Goal: Communication & Community: Connect with others

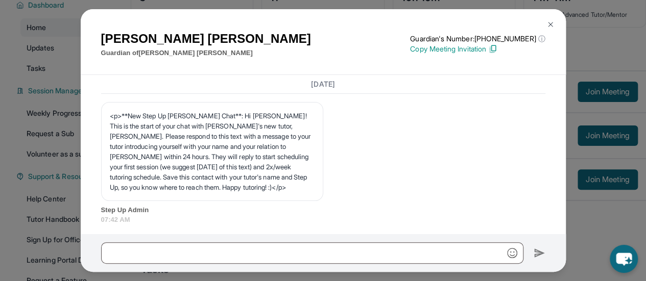
scroll to position [1415, 0]
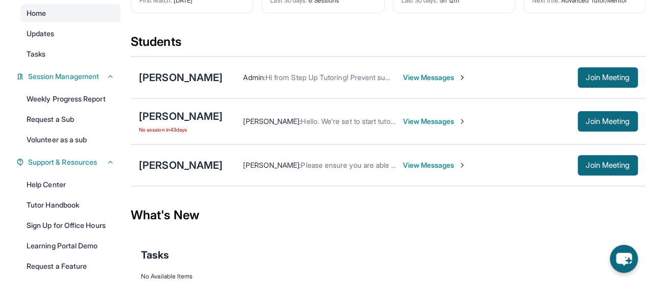
scroll to position [102, 0]
click at [111, 77] on icon at bounding box center [110, 77] width 4 height 2
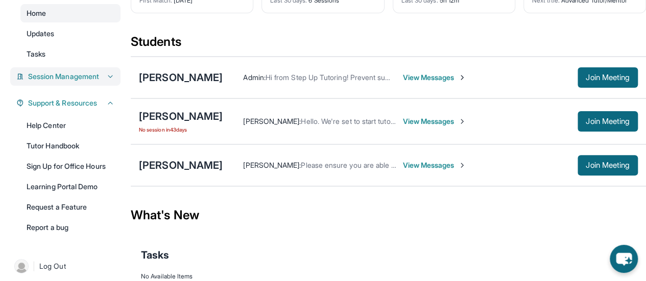
click at [111, 77] on icon at bounding box center [110, 77] width 4 height 2
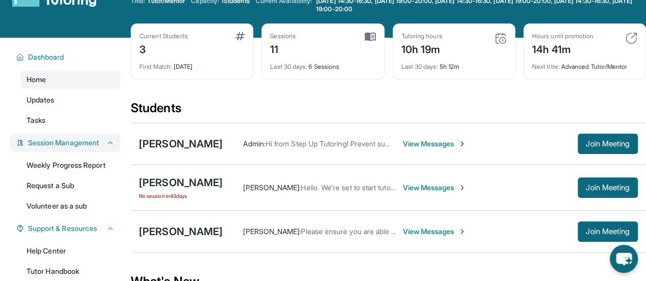
scroll to position [51, 0]
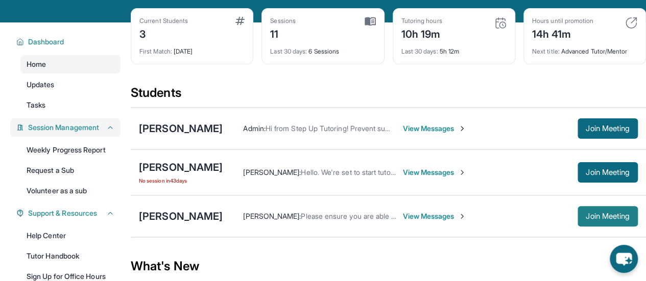
click at [599, 217] on span "Join Meeting" at bounding box center [608, 217] width 44 height 6
click at [179, 209] on div "[PERSON_NAME]" at bounding box center [181, 216] width 84 height 14
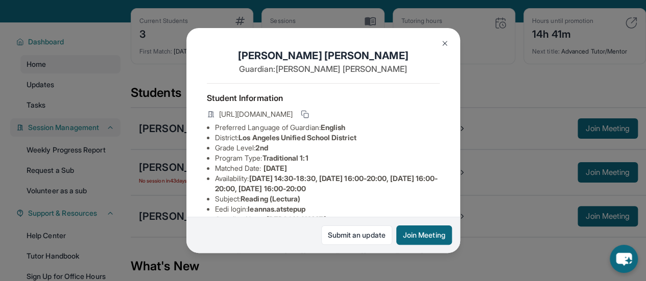
click at [444, 42] on img at bounding box center [445, 43] width 8 height 8
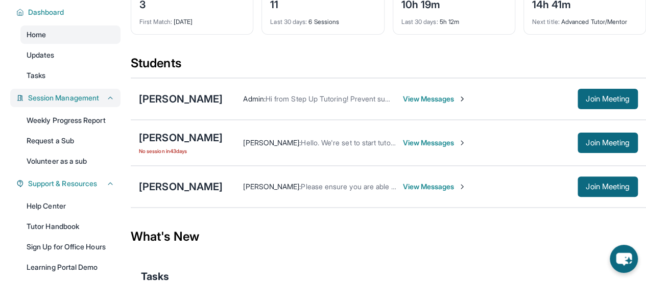
scroll to position [102, 0]
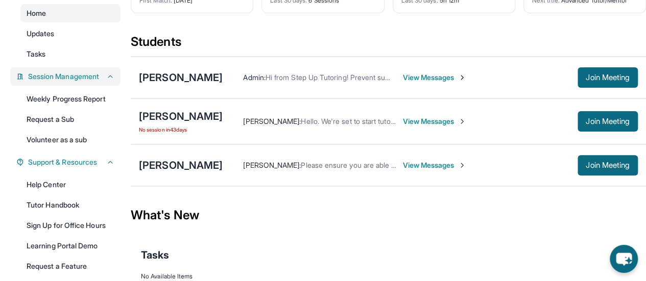
click at [432, 163] on span "View Messages" at bounding box center [435, 165] width 64 height 10
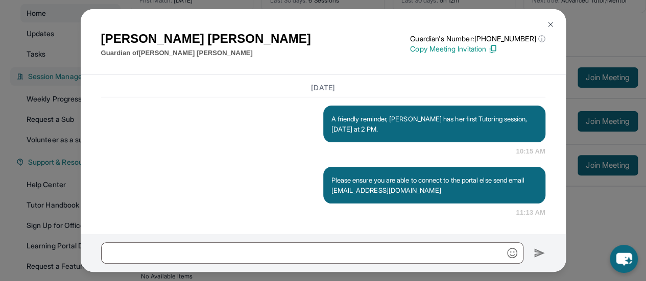
scroll to position [1752, 0]
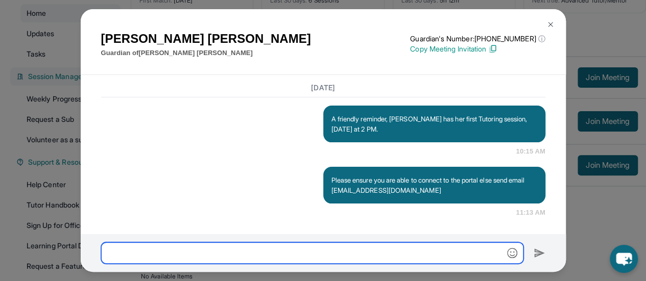
click at [151, 246] on input "text" at bounding box center [312, 253] width 422 height 21
type input "**********"
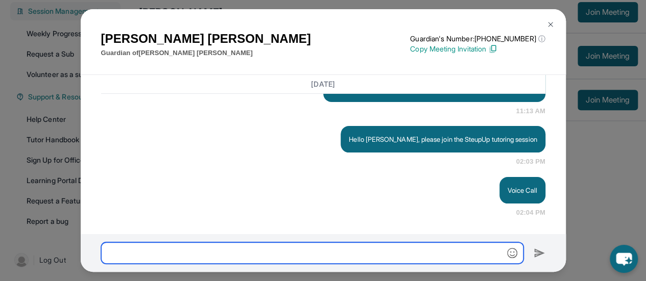
scroll to position [1853, 0]
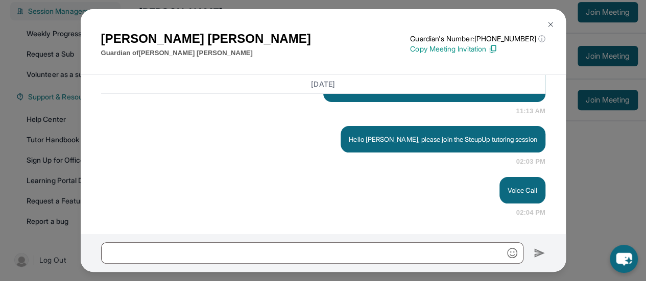
click at [459, 48] on p "Copy Meeting Invitation" at bounding box center [477, 49] width 135 height 10
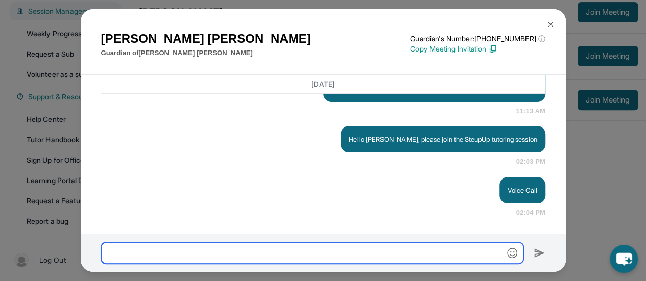
click at [249, 253] on input "text" at bounding box center [312, 253] width 422 height 21
paste input "**********"
type input "**********"
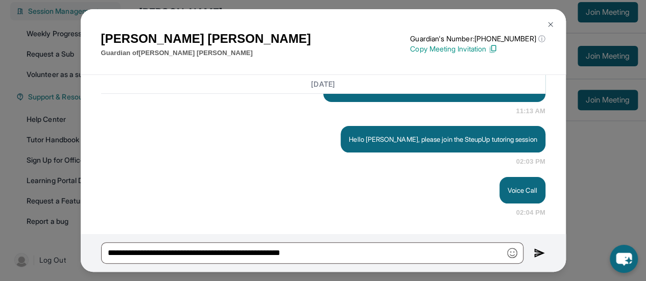
click at [539, 253] on img at bounding box center [540, 253] width 12 height 12
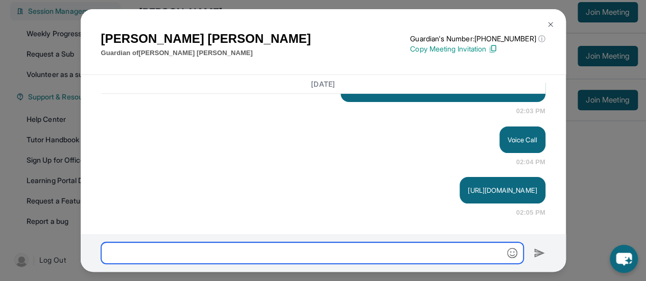
click at [337, 254] on input "text" at bounding box center [312, 253] width 422 height 21
click at [194, 256] on input "text" at bounding box center [312, 253] width 422 height 21
type input "**********"
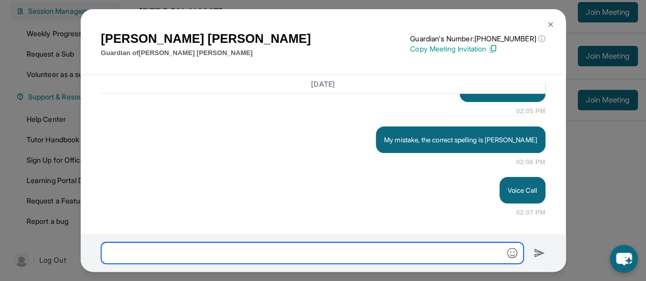
scroll to position [2006, 0]
click at [242, 255] on input "text" at bounding box center [312, 253] width 422 height 21
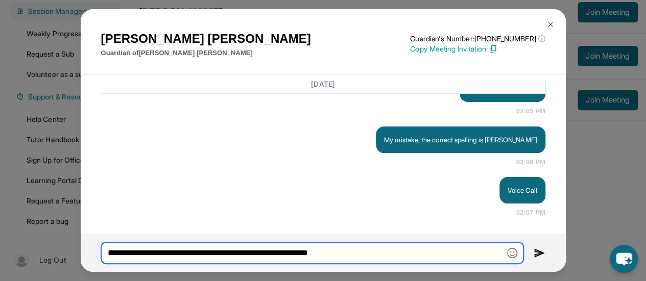
type input "**********"
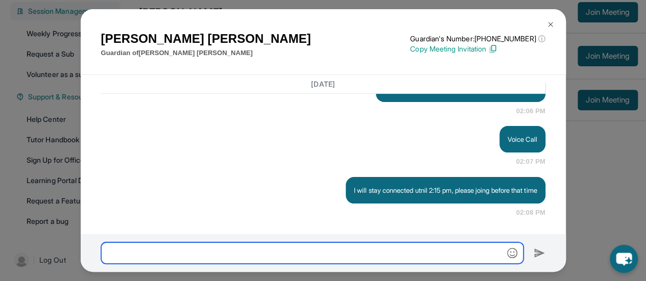
scroll to position [2057, 0]
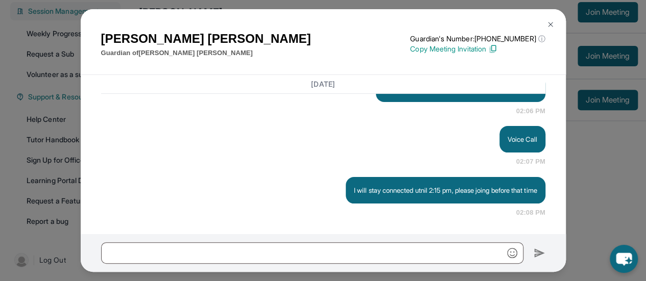
click at [612, 169] on div "[PERSON_NAME] Guardian of [PERSON_NAME] Guardian's Number: [PHONE_NUMBER] ⓘ Thi…" at bounding box center [323, 140] width 646 height 281
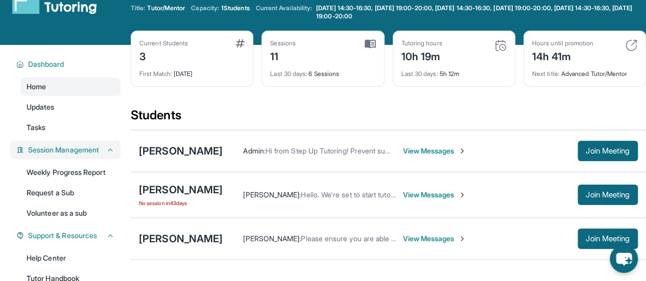
scroll to position [14, 0]
